Goal: Find specific page/section: Find specific page/section

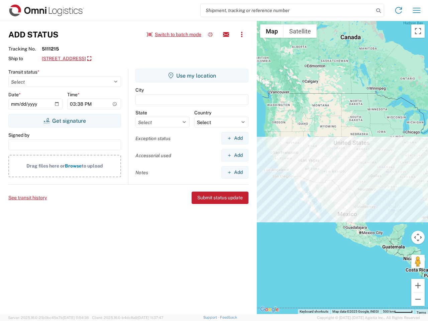
click at [287, 10] on input "search" at bounding box center [287, 10] width 173 height 13
click at [379, 11] on icon at bounding box center [378, 10] width 9 height 9
click at [399, 10] on icon at bounding box center [398, 10] width 11 height 11
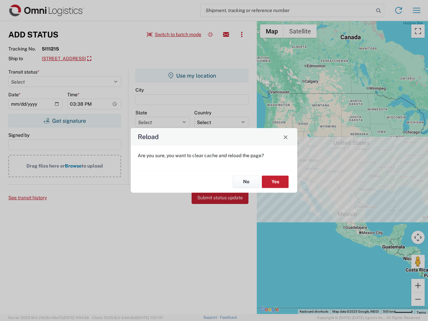
click at [417, 10] on div "Reload Are you sure, you want to clear cache and reload the page? No Yes" at bounding box center [214, 160] width 428 height 321
click at [174, 34] on div "Reload Are you sure, you want to clear cache and reload the page? No Yes" at bounding box center [214, 160] width 428 height 321
click at [210, 34] on div "Reload Are you sure, you want to clear cache and reload the page? No Yes" at bounding box center [214, 160] width 428 height 321
click at [226, 34] on div "Reload Are you sure, you want to clear cache and reload the page? No Yes" at bounding box center [214, 160] width 428 height 321
click at [242, 34] on div "Reload Are you sure, you want to clear cache and reload the page? No Yes" at bounding box center [214, 160] width 428 height 321
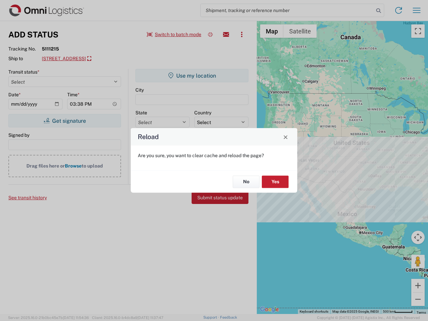
click at [102, 59] on div "Reload Are you sure, you want to clear cache and reload the page? No Yes" at bounding box center [214, 160] width 428 height 321
click at [65, 121] on div "Reload Are you sure, you want to clear cache and reload the page? No Yes" at bounding box center [214, 160] width 428 height 321
